Goal: Check status: Check status

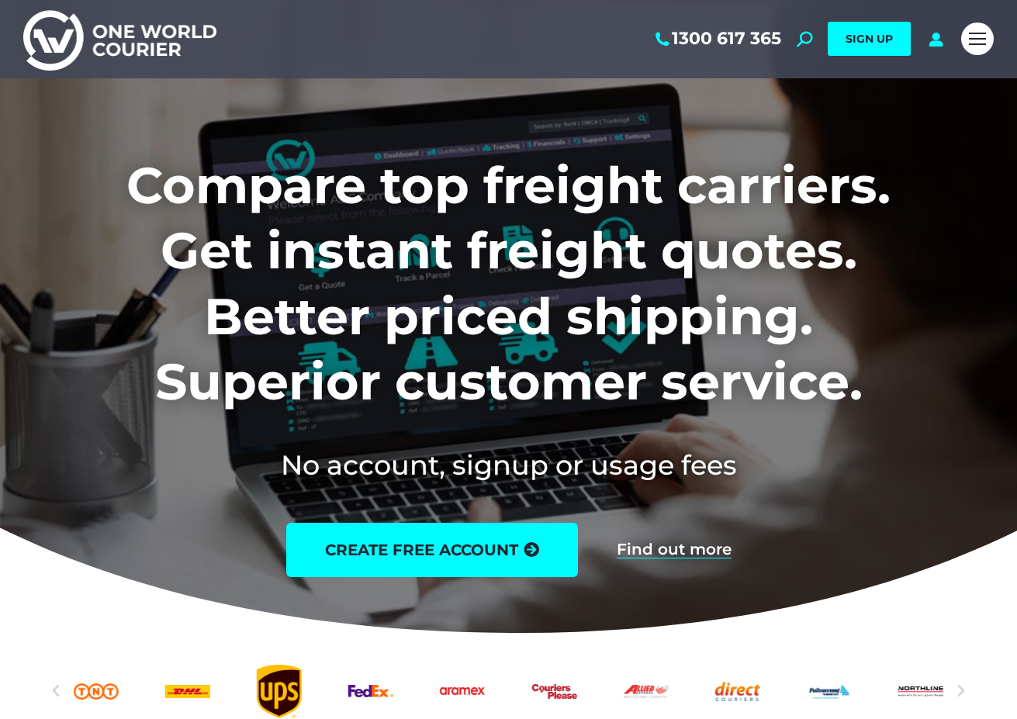
click at [939, 48] on div "1300 617 365 Search: *** SIGN UP Search: ***" at bounding box center [588, 39] width 729 height 78
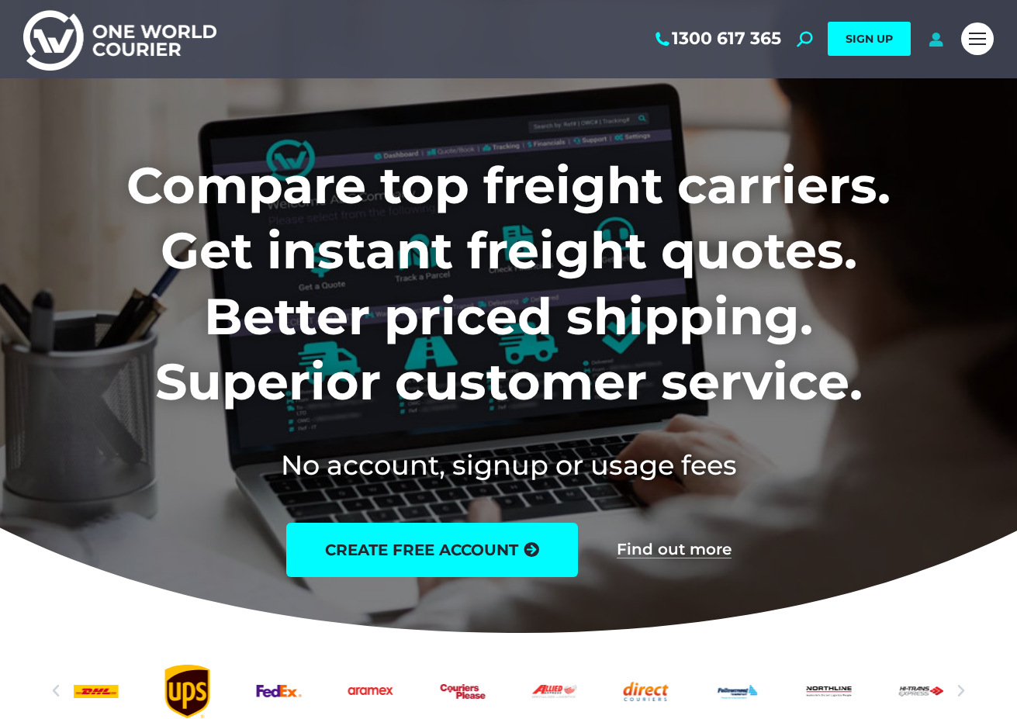
click at [937, 39] on icon at bounding box center [935, 39] width 19 height 16
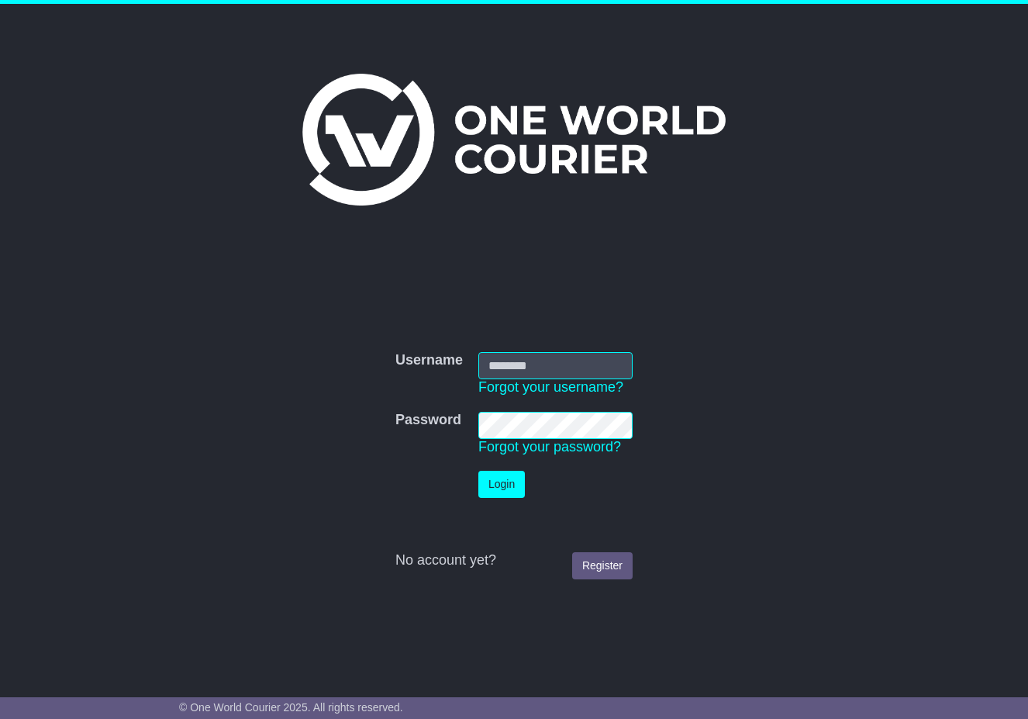
click at [532, 364] on input "Username" at bounding box center [555, 365] width 154 height 27
type input "**********"
click at [493, 499] on td "Login" at bounding box center [556, 484] width 170 height 43
click at [504, 492] on button "Login" at bounding box center [501, 484] width 47 height 27
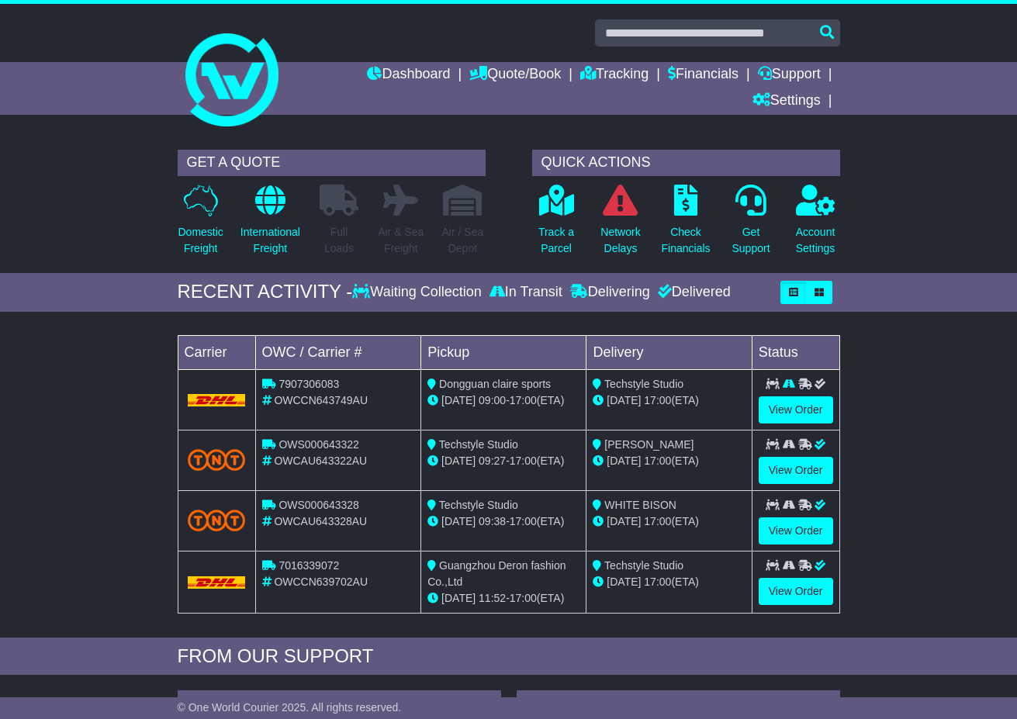
click at [635, 396] on span "[DATE]" at bounding box center [623, 400] width 34 height 12
click at [460, 385] on span "Dongguan claire sports" at bounding box center [495, 384] width 112 height 12
click at [791, 413] on link "View Order" at bounding box center [795, 409] width 74 height 27
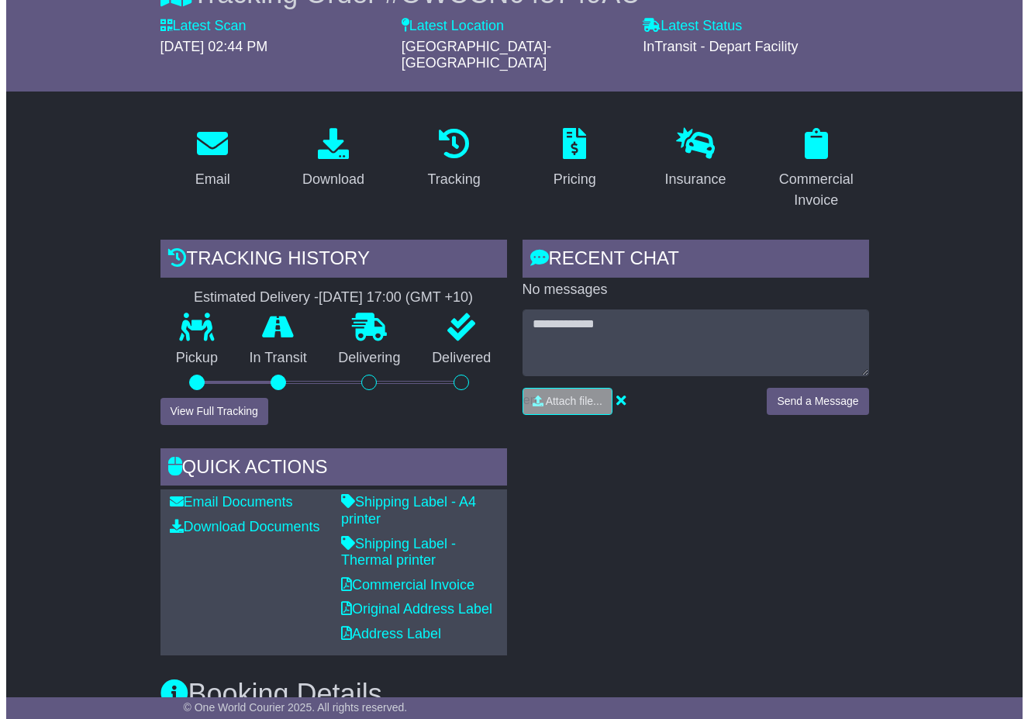
scroll to position [208, 0]
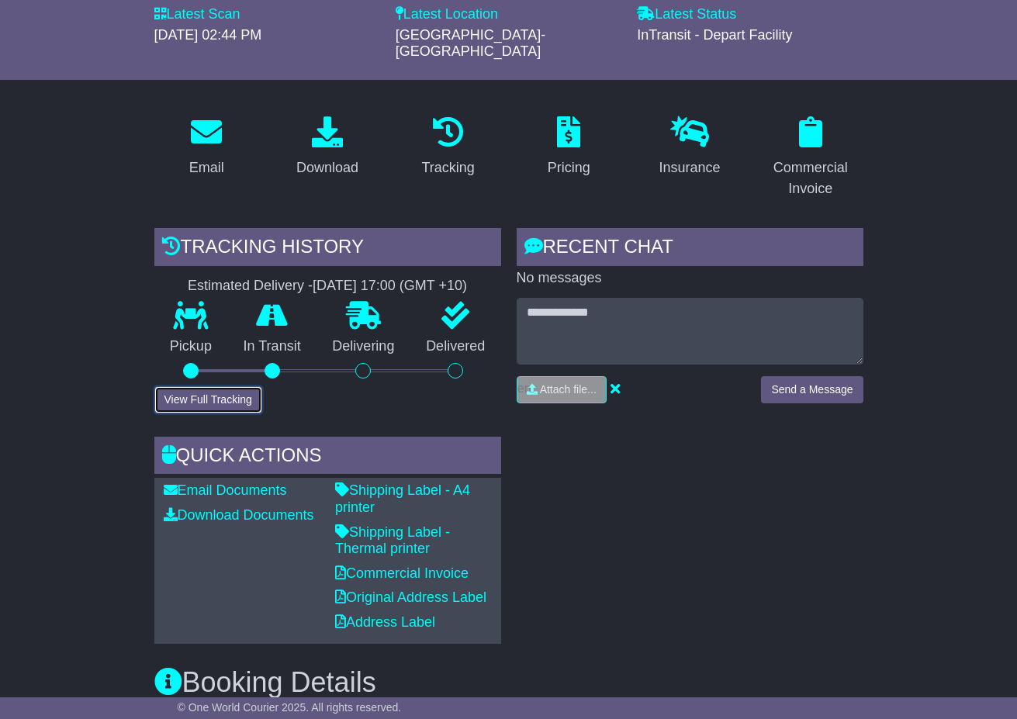
click at [229, 386] on button "View Full Tracking" at bounding box center [208, 399] width 108 height 27
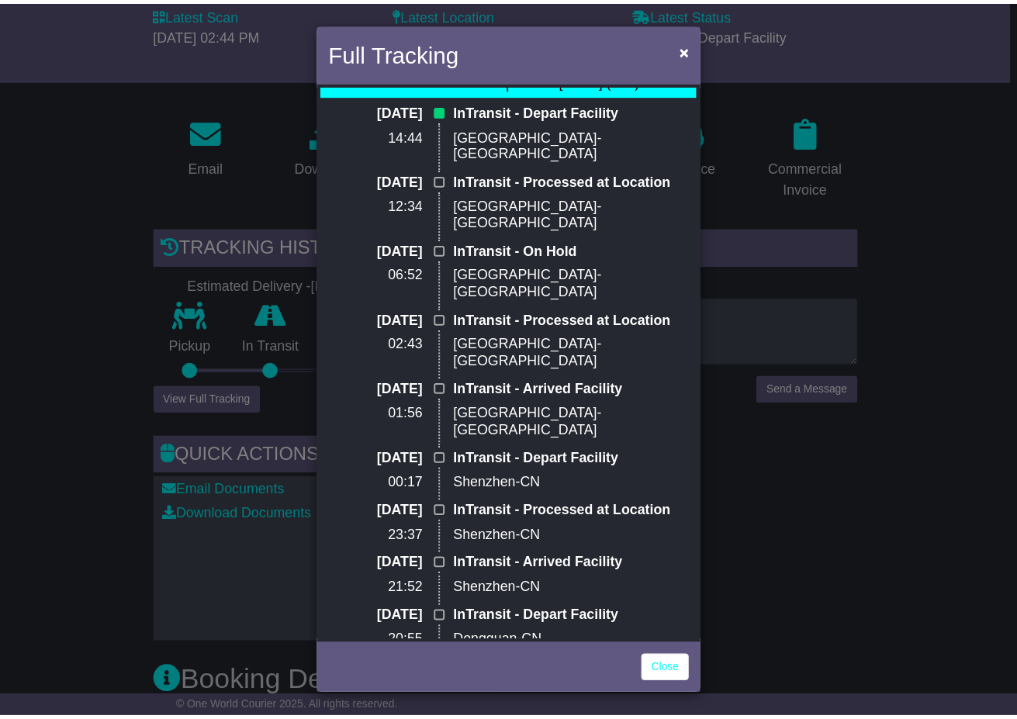
scroll to position [0, 0]
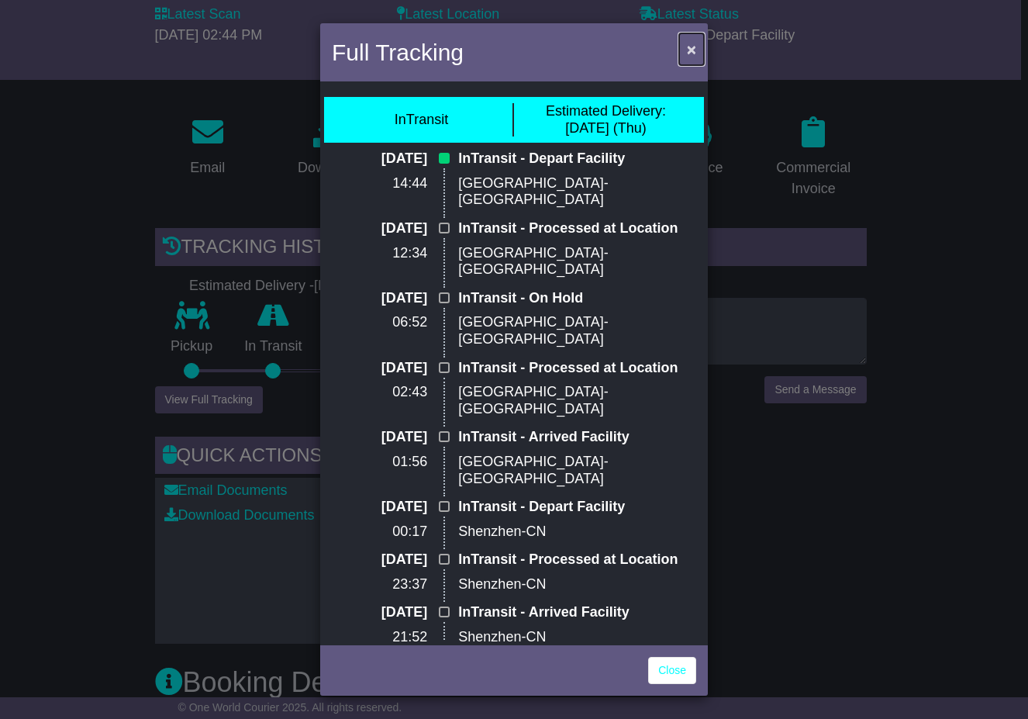
click at [697, 50] on button "×" at bounding box center [691, 49] width 25 height 32
